Goal: Entertainment & Leisure: Consume media (video, audio)

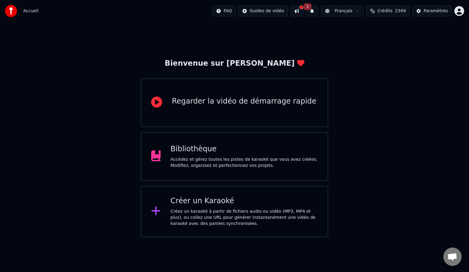
click at [215, 162] on div "Accédez et gérez toutes les pistes de karaoké que vous avez créées. Modifiez, o…" at bounding box center [244, 162] width 148 height 12
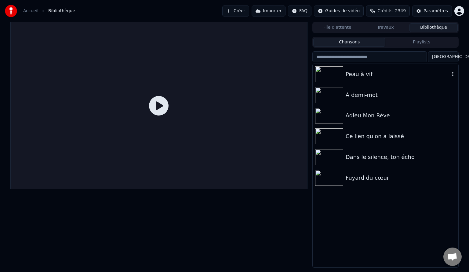
click at [356, 71] on div "Peau à vif" at bounding box center [398, 74] width 104 height 9
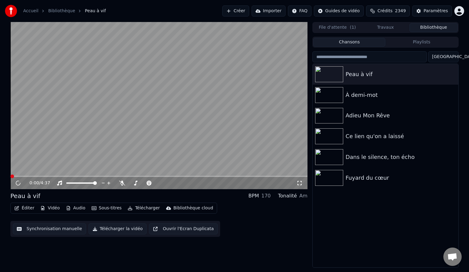
click at [294, 186] on div "0:00 / 4:37" at bounding box center [158, 183] width 297 height 12
click at [298, 185] on icon at bounding box center [299, 183] width 4 height 4
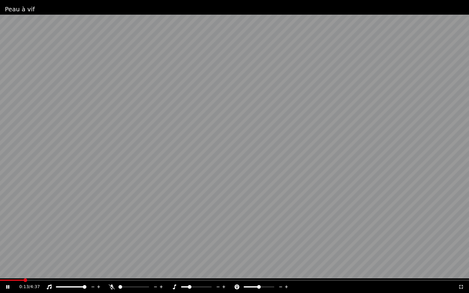
click at [119, 272] on span at bounding box center [134, 286] width 31 height 1
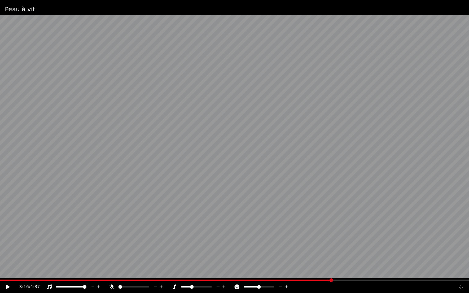
click at [191, 272] on span at bounding box center [192, 287] width 4 height 4
click at [2, 272] on video at bounding box center [234, 146] width 469 height 293
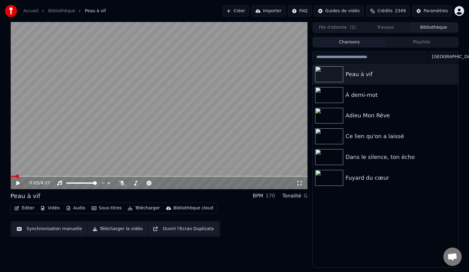
click at [10, 176] on span at bounding box center [12, 176] width 5 height 1
click at [59, 140] on video at bounding box center [158, 105] width 297 height 167
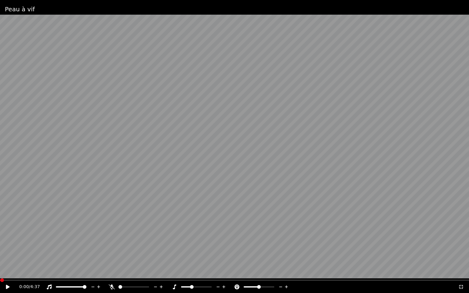
click at [59, 147] on video at bounding box center [234, 146] width 469 height 293
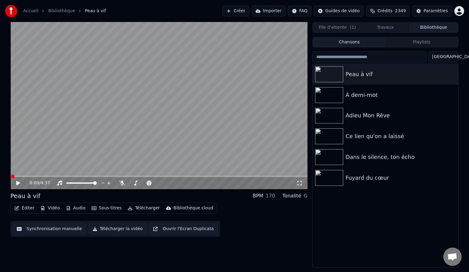
click at [59, 140] on video at bounding box center [158, 105] width 297 height 167
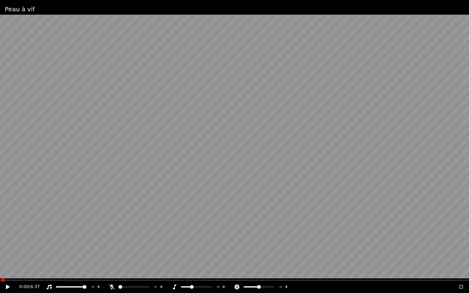
click at [97, 131] on video at bounding box center [234, 146] width 469 height 293
